Goal: Information Seeking & Learning: Learn about a topic

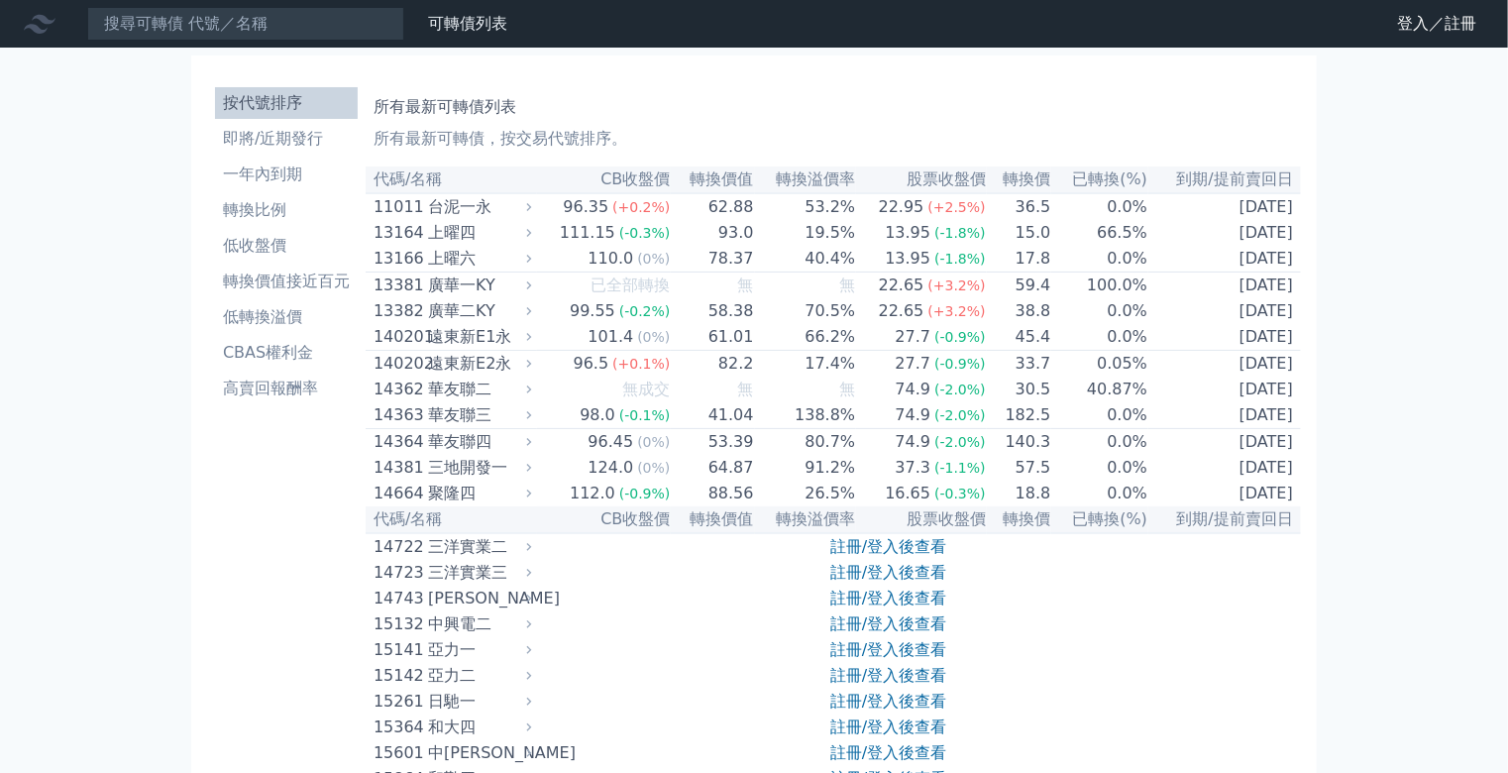
click at [1386, 20] on nav "可轉債列表 財務數據 可轉債列表 財務數據 登入／註冊 登入／註冊" at bounding box center [754, 24] width 1508 height 48
click at [54, 28] on div at bounding box center [43, 24] width 63 height 32
click at [12, 20] on div at bounding box center [43, 24] width 63 height 32
click at [230, 133] on link "即將/近期發行" at bounding box center [286, 139] width 143 height 32
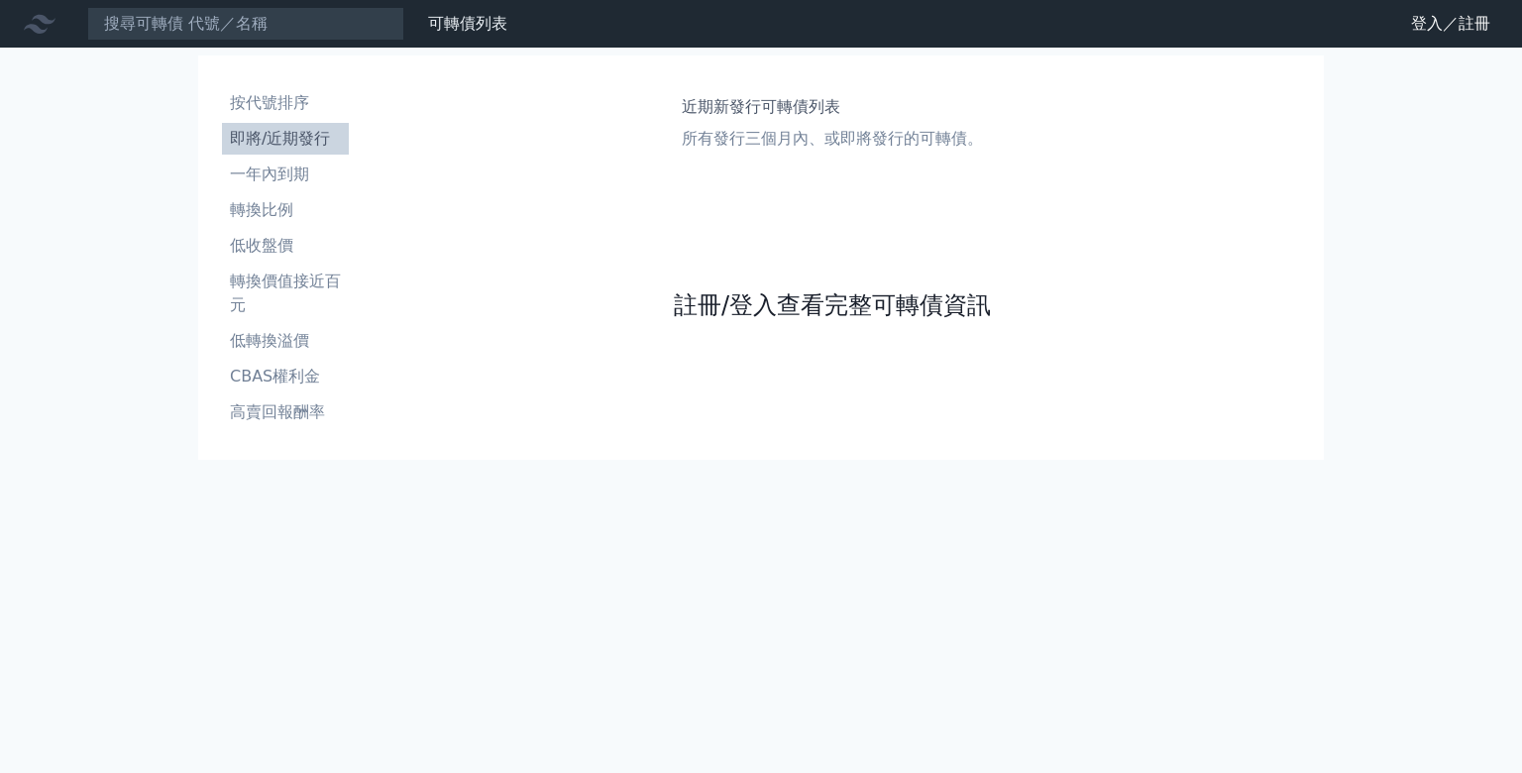
click at [727, 321] on link "註冊/登入查看完整可轉債資訊" at bounding box center [832, 305] width 317 height 32
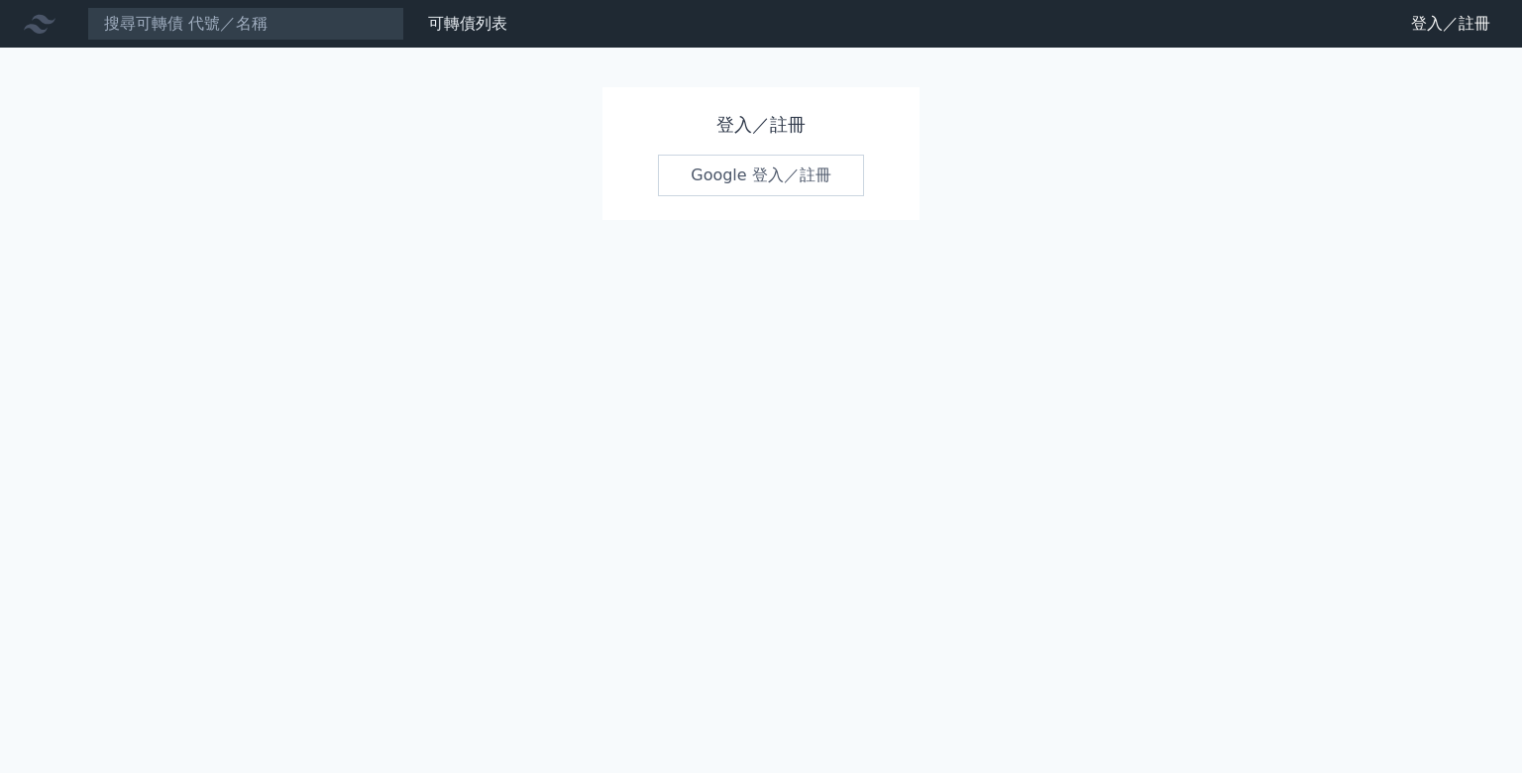
click at [794, 170] on link "Google 登入／註冊" at bounding box center [761, 176] width 206 height 42
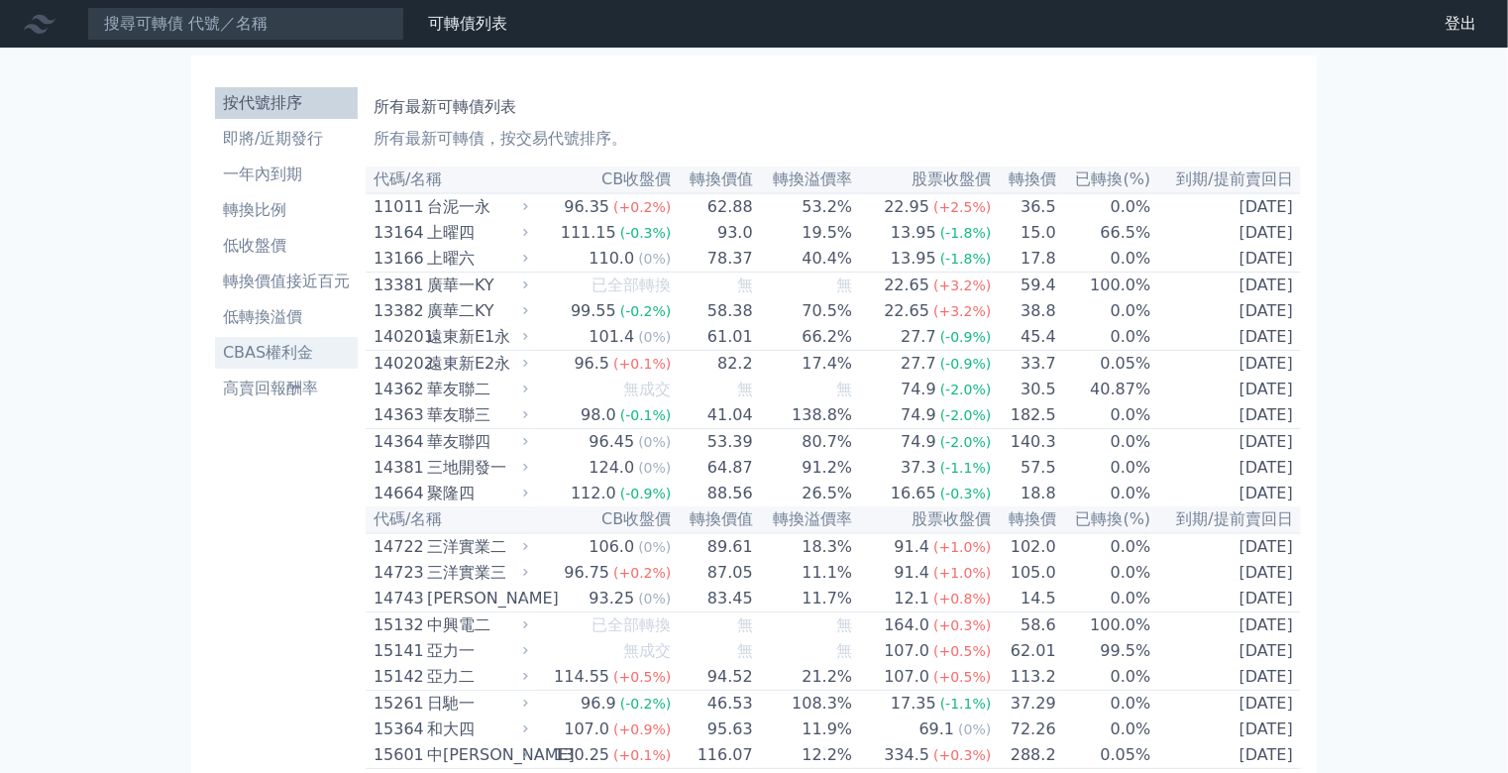
click at [224, 341] on li "CBAS權利金" at bounding box center [286, 353] width 143 height 24
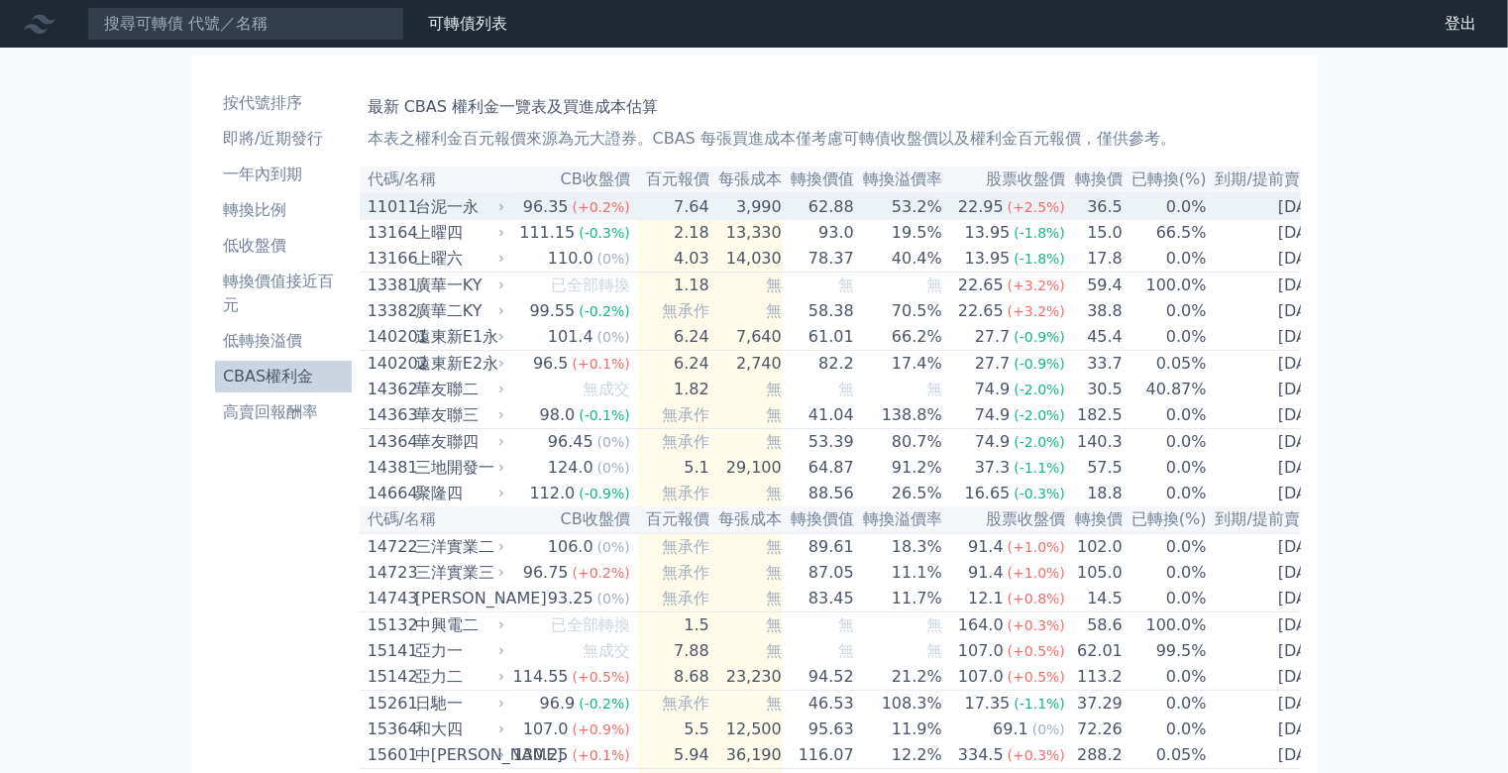
click at [415, 219] on div "台泥一永" at bounding box center [457, 207] width 85 height 24
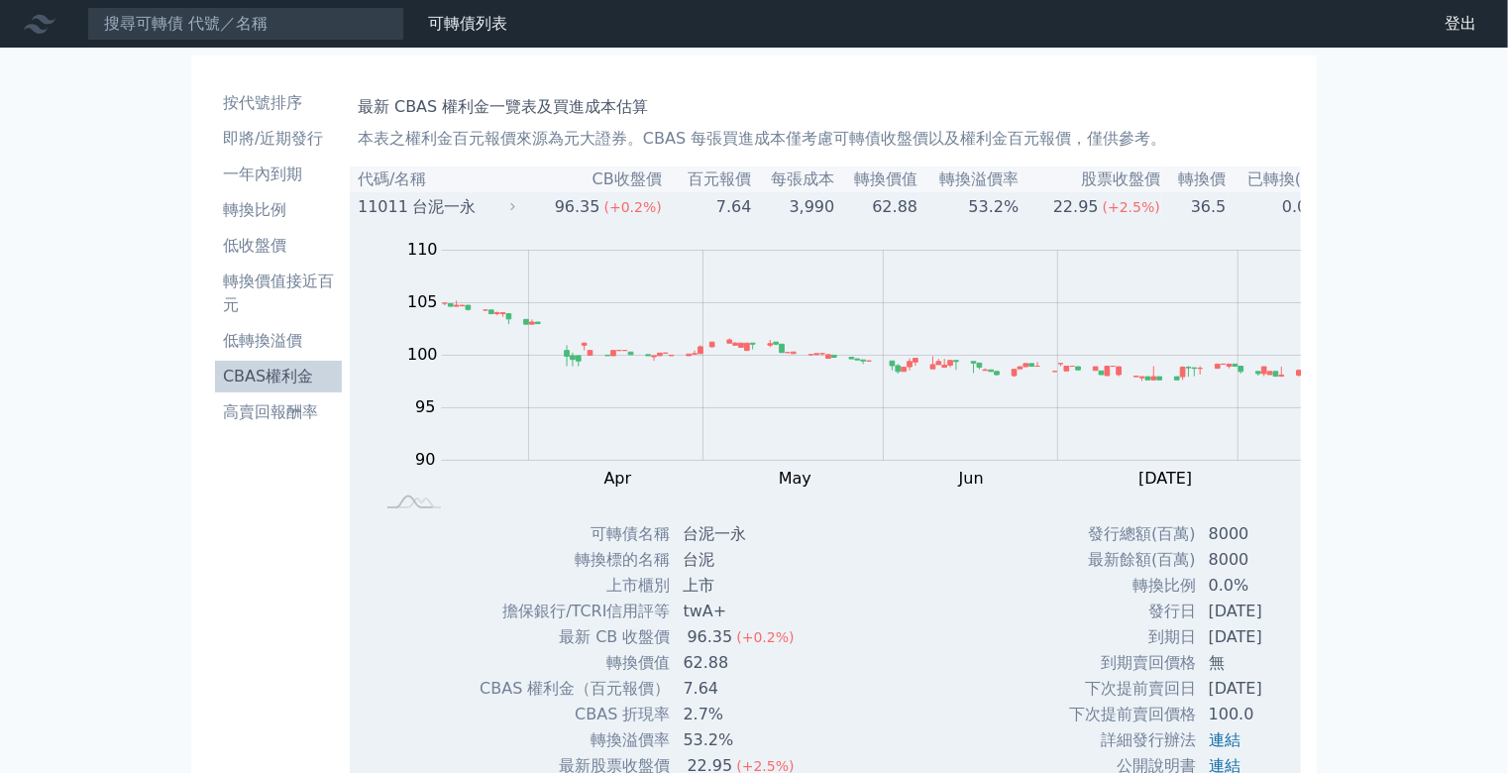
scroll to position [159, 0]
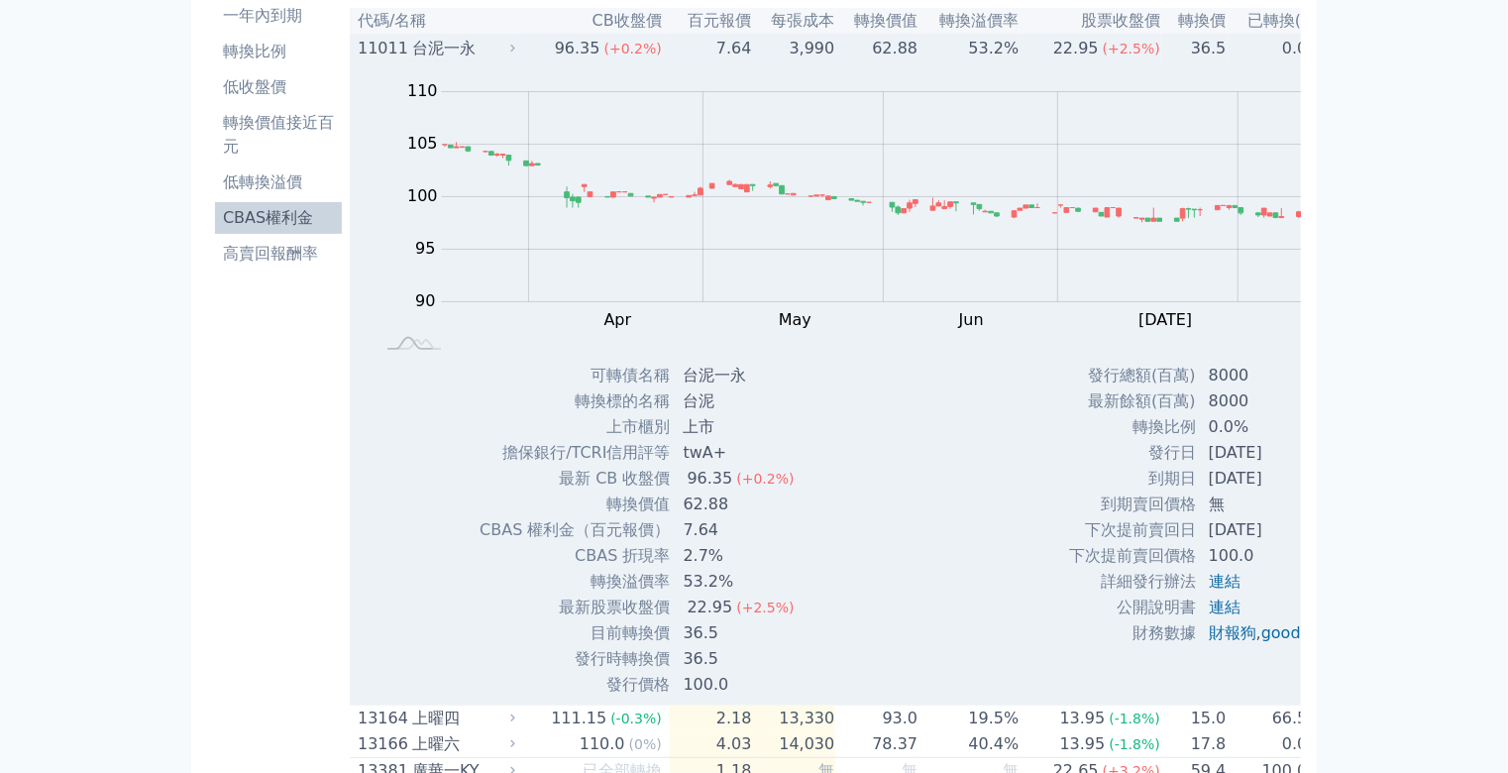
click at [412, 60] on div "台泥一永" at bounding box center [461, 49] width 99 height 24
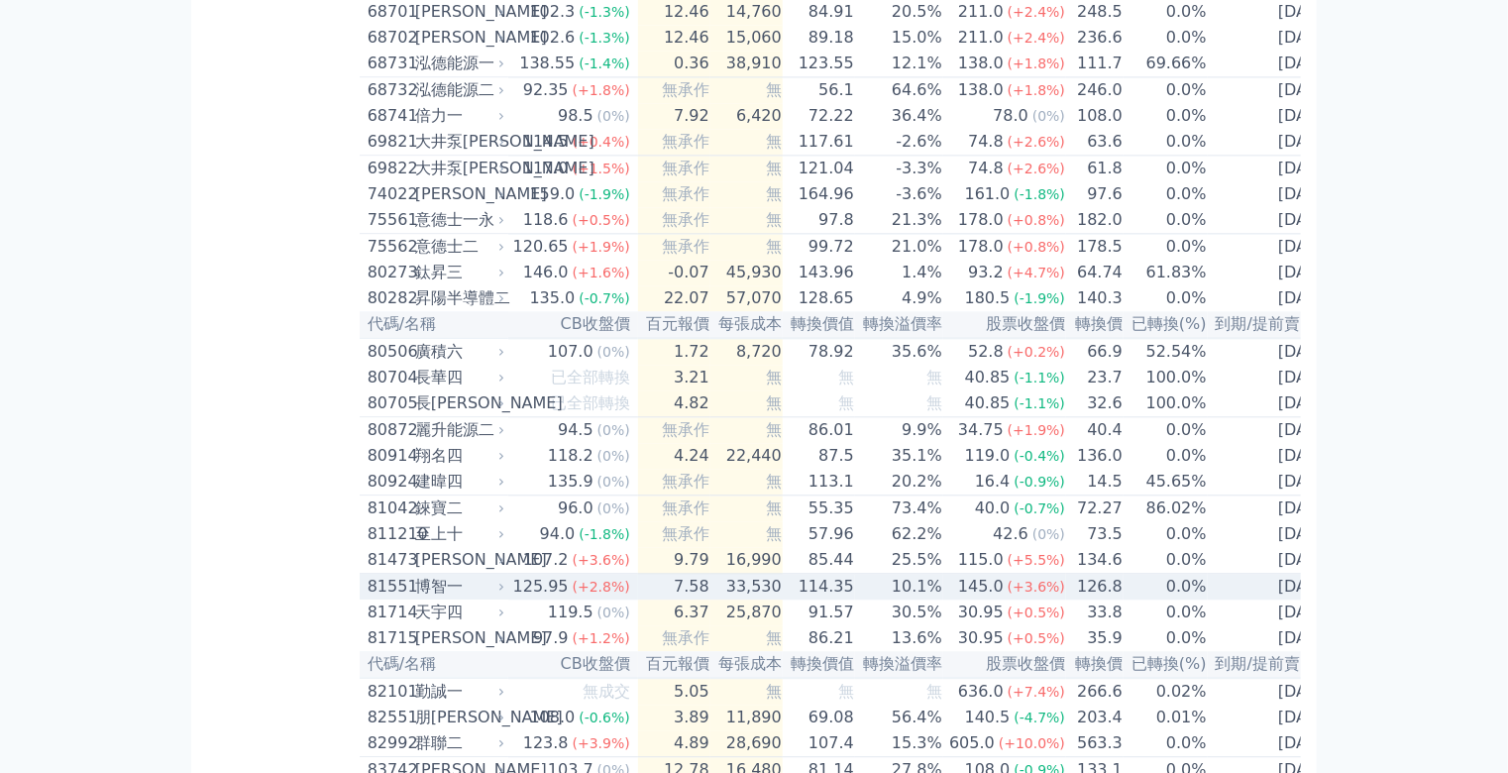
scroll to position [9739, 0]
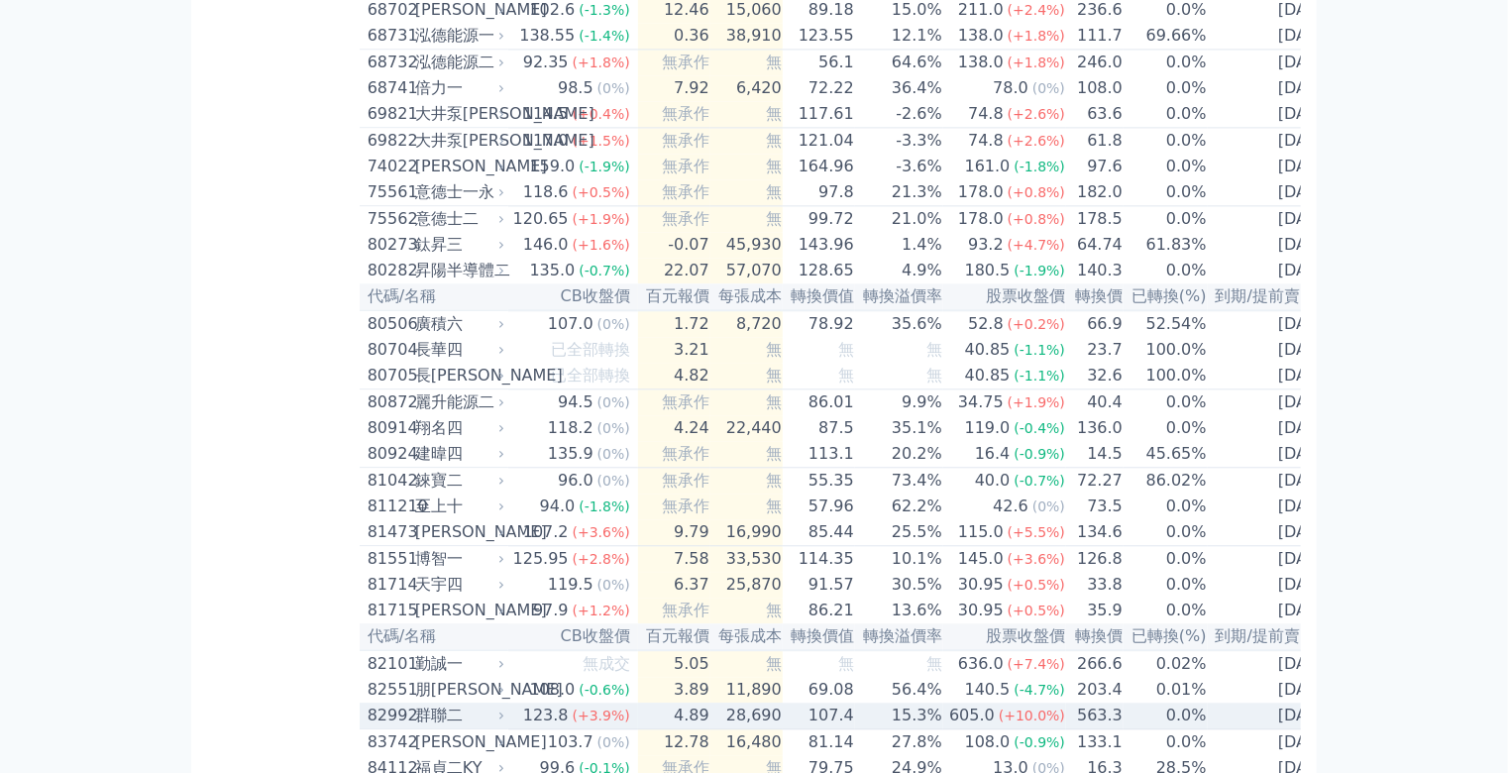
click at [415, 703] on div "群聯二" at bounding box center [457, 715] width 85 height 24
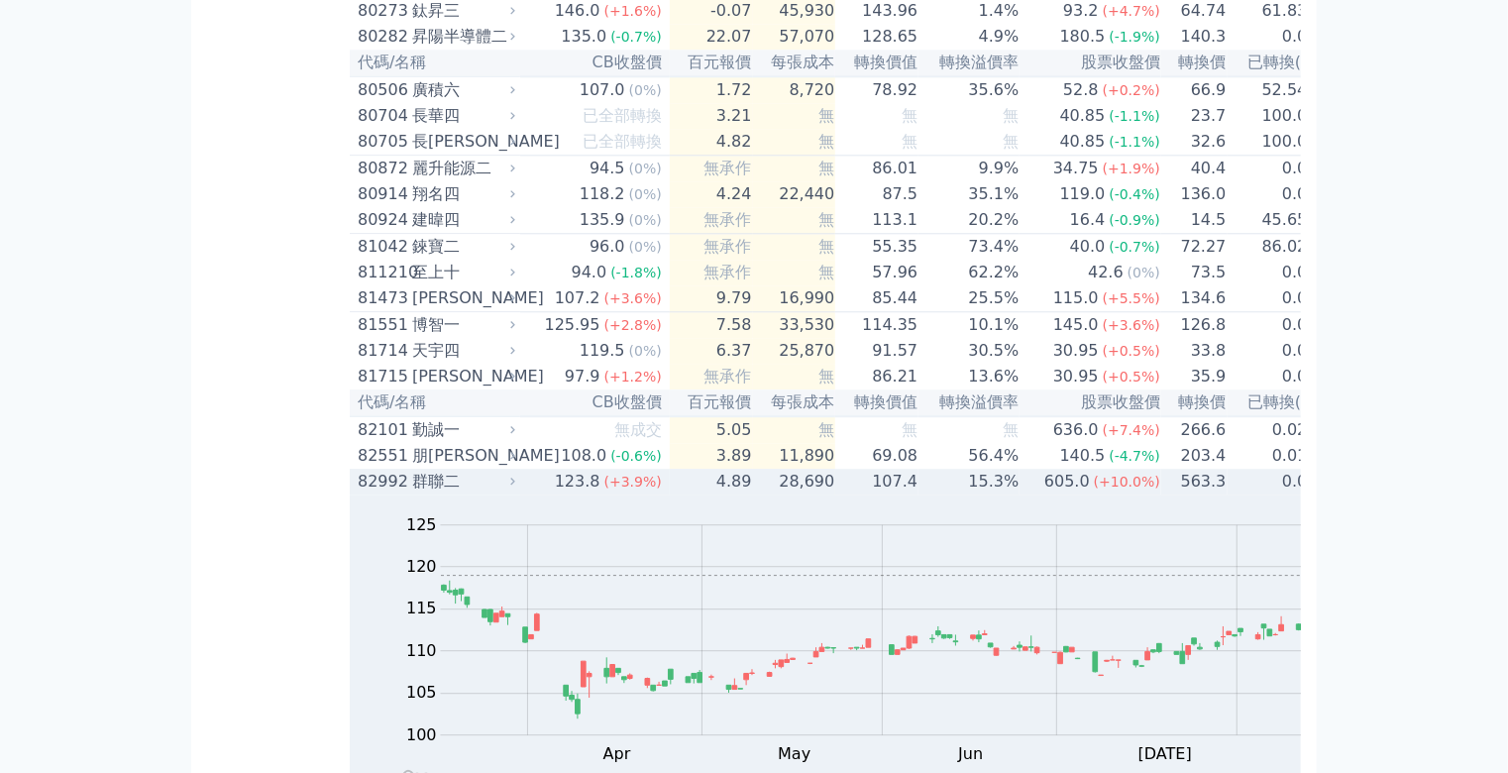
scroll to position [9977, 0]
